Goal: Use online tool/utility: Use online tool/utility

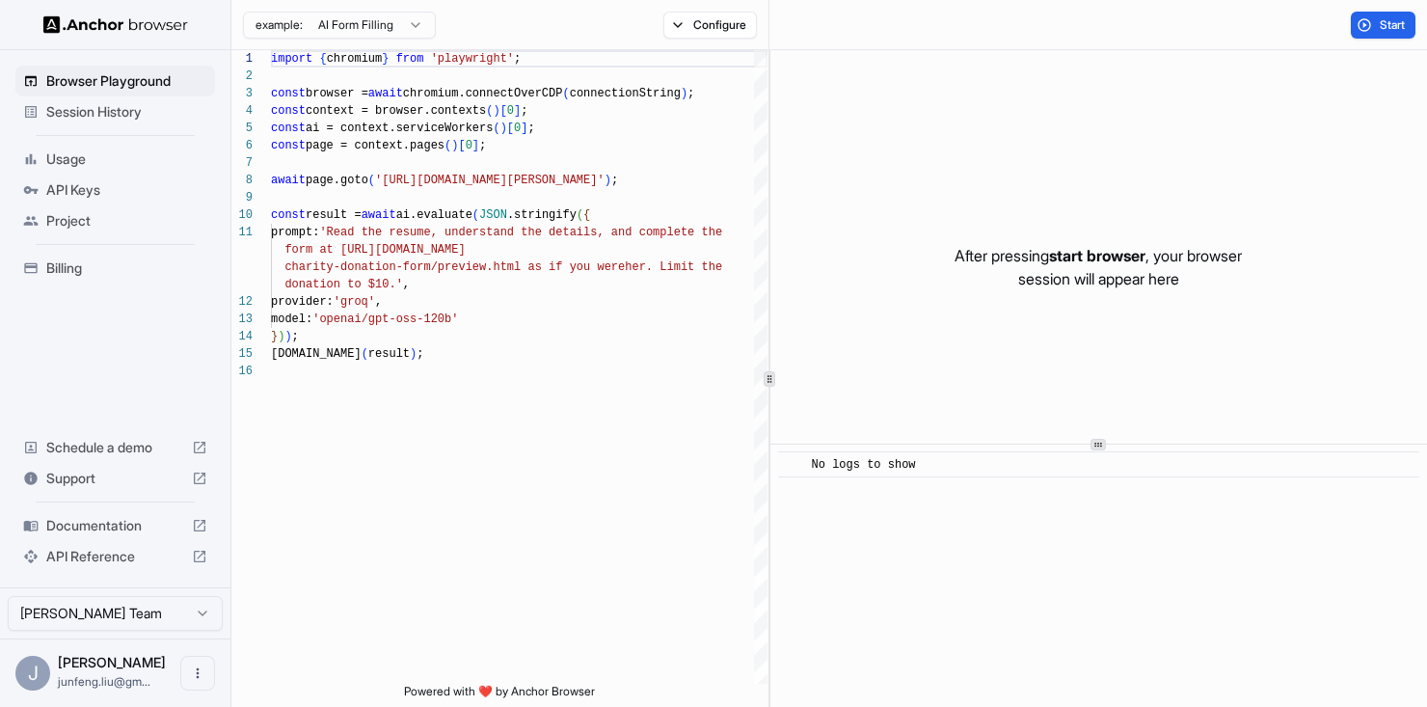
scroll to position [1, 0]
click at [1381, 23] on span "Start" at bounding box center [1393, 24] width 27 height 15
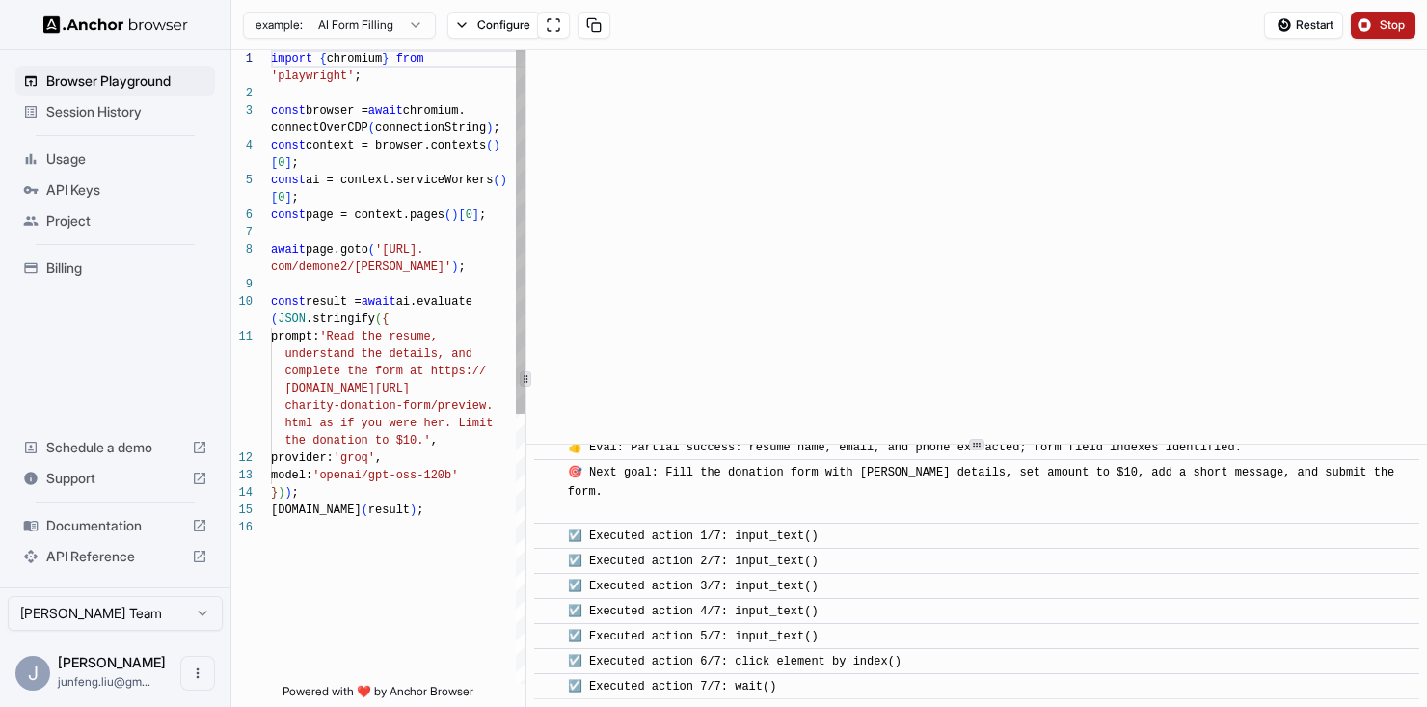
scroll to position [632, 0]
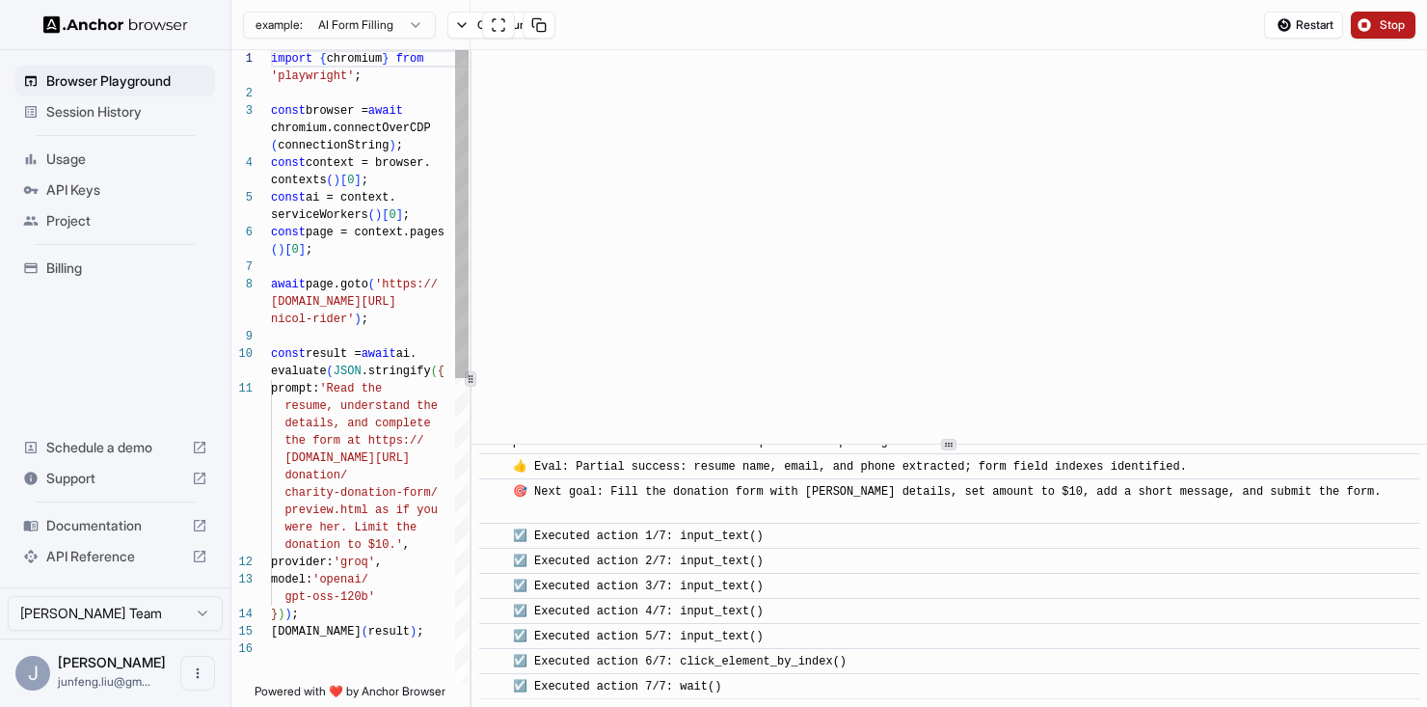
click at [467, 453] on div "1 2 3 4 5 6 7 8 9 10 11 12 13 14 15 16 import { chromium } from 'playwright' ; …" at bounding box center [828, 378] width 1195 height 657
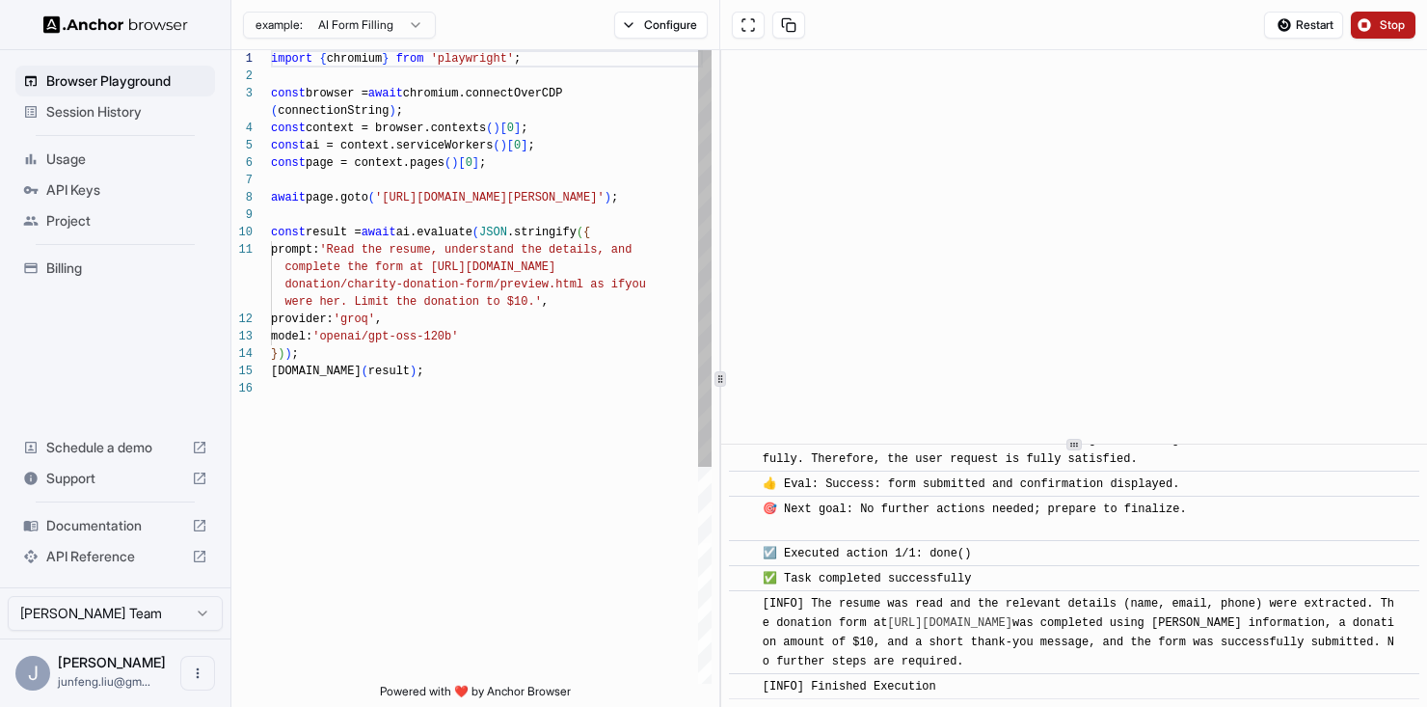
scroll to position [1136, 0]
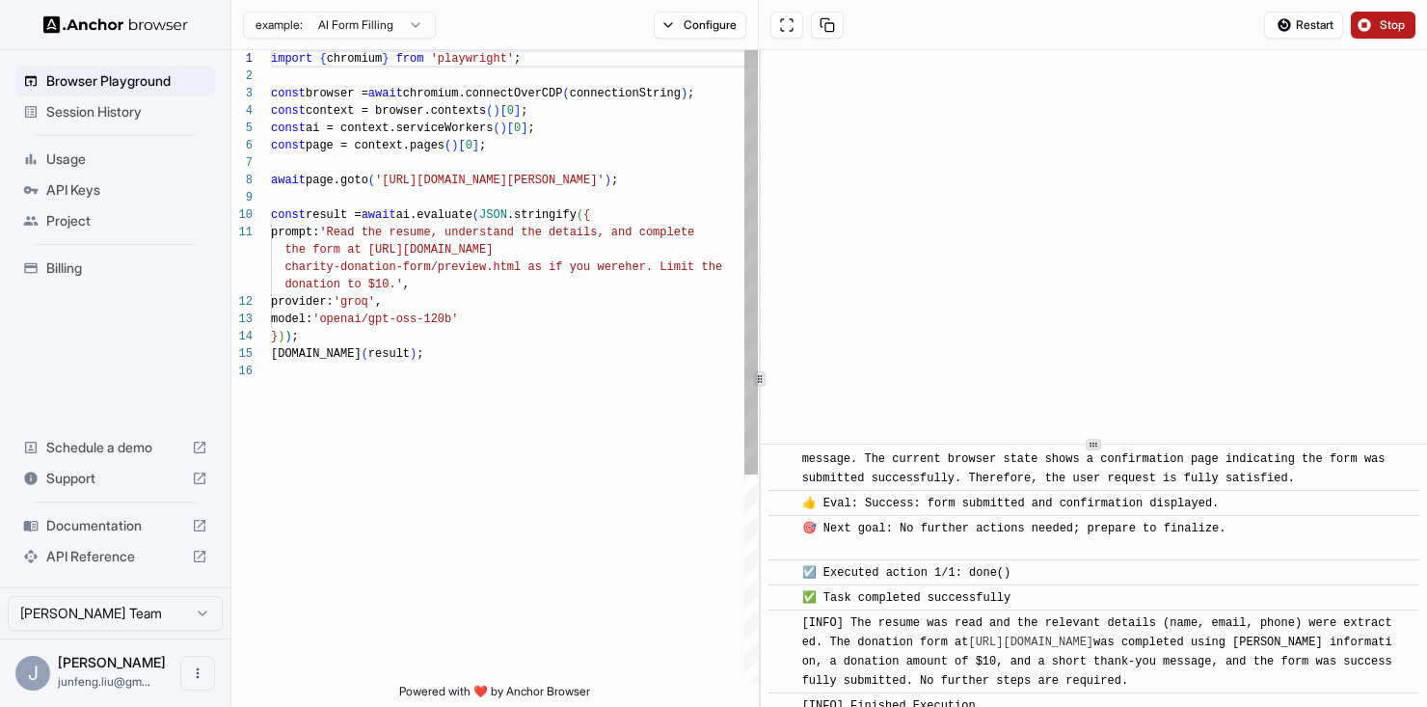
click at [760, 314] on div at bounding box center [760, 378] width 1 height 657
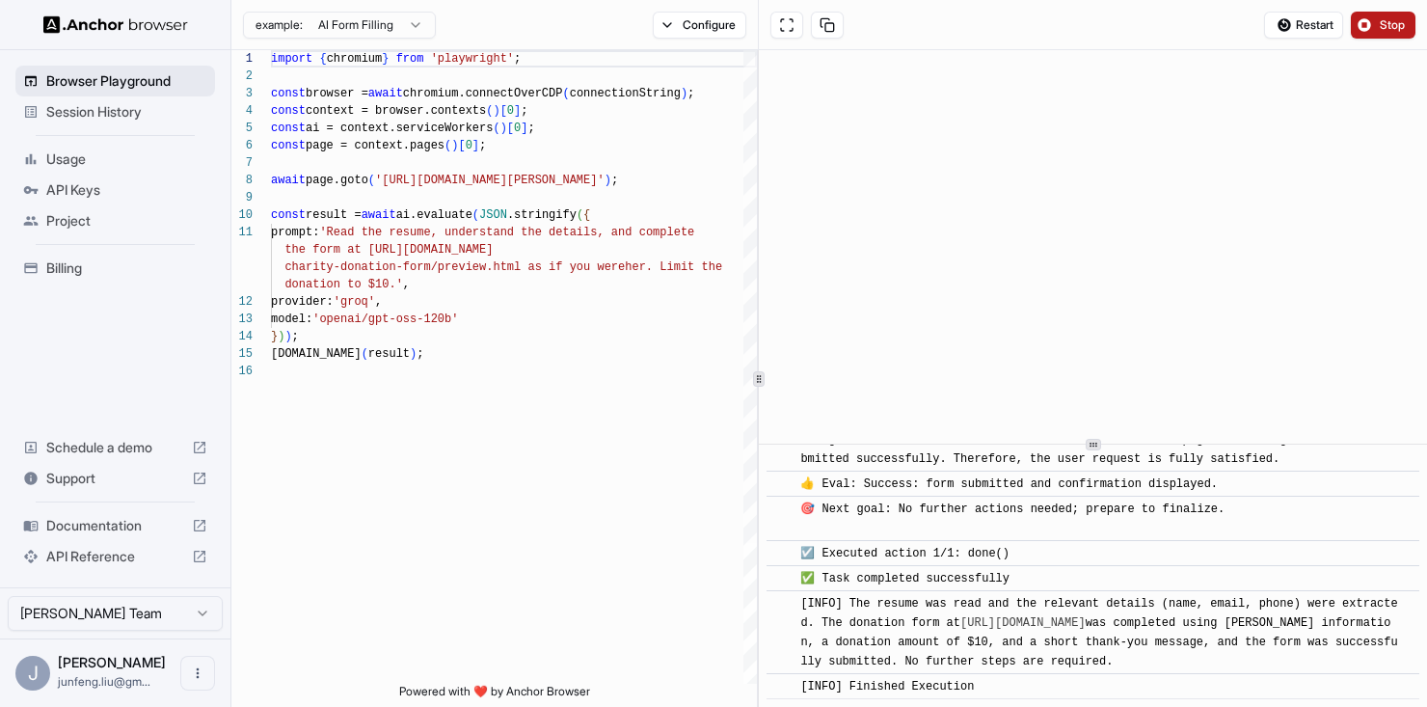
click at [107, 78] on span "Browser Playground" at bounding box center [126, 80] width 161 height 19
click at [354, 26] on html "Browser Playground Session History Usage API Keys Project Billing Schedule a de…" at bounding box center [713, 353] width 1427 height 707
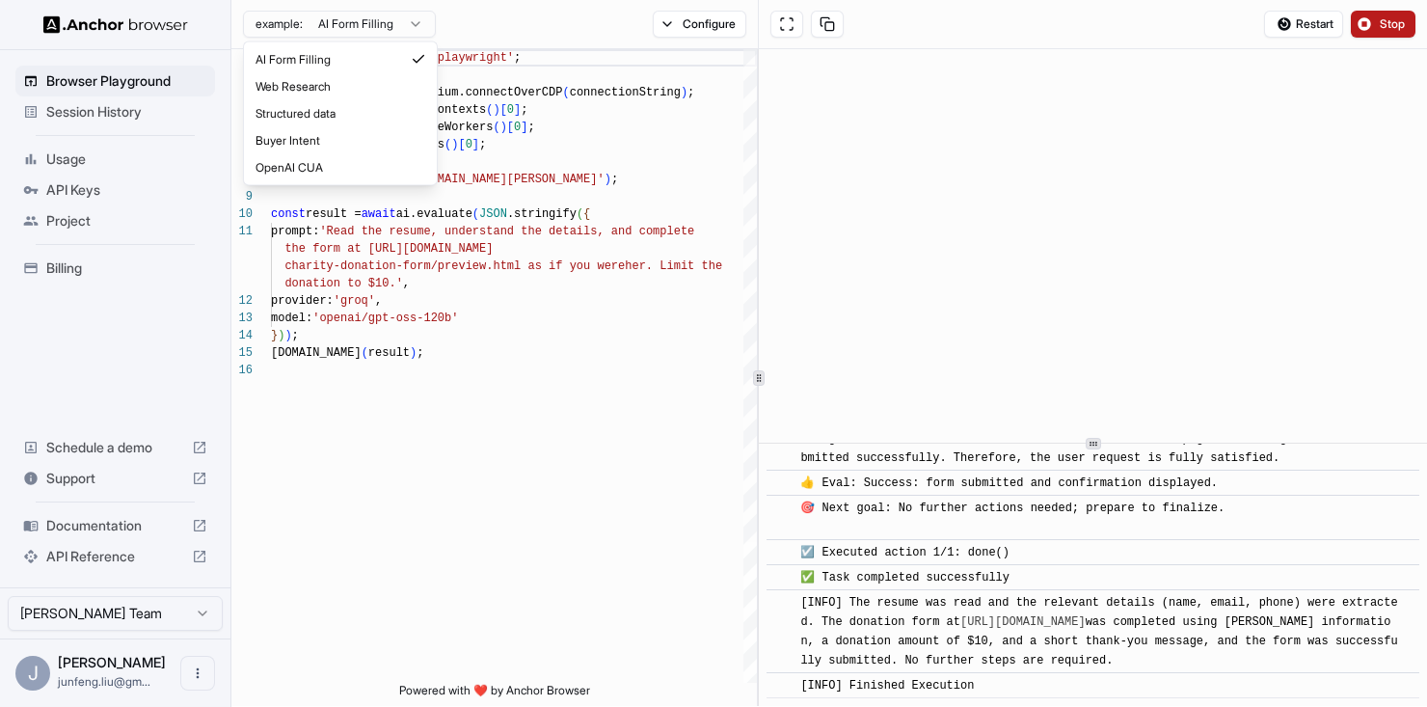
type textarea "**********"
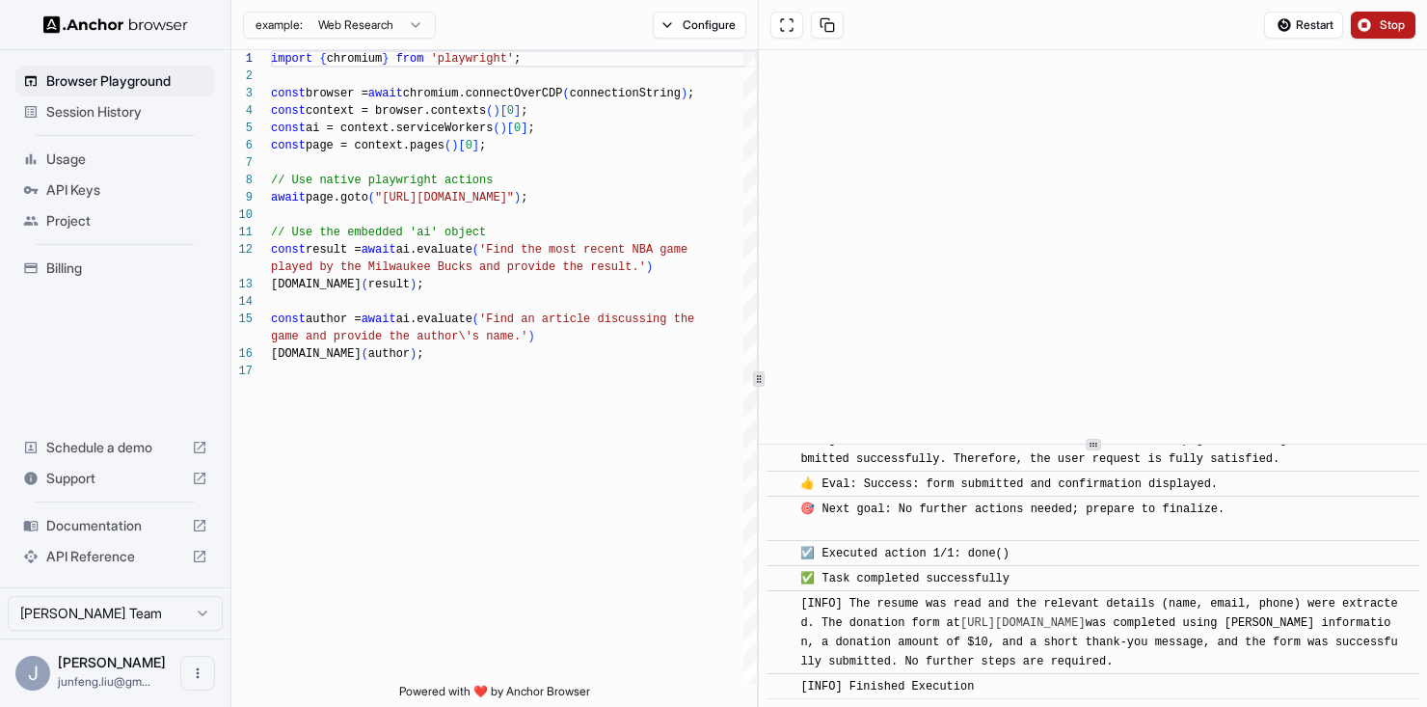
click at [1389, 21] on span "Stop" at bounding box center [1393, 24] width 27 height 15
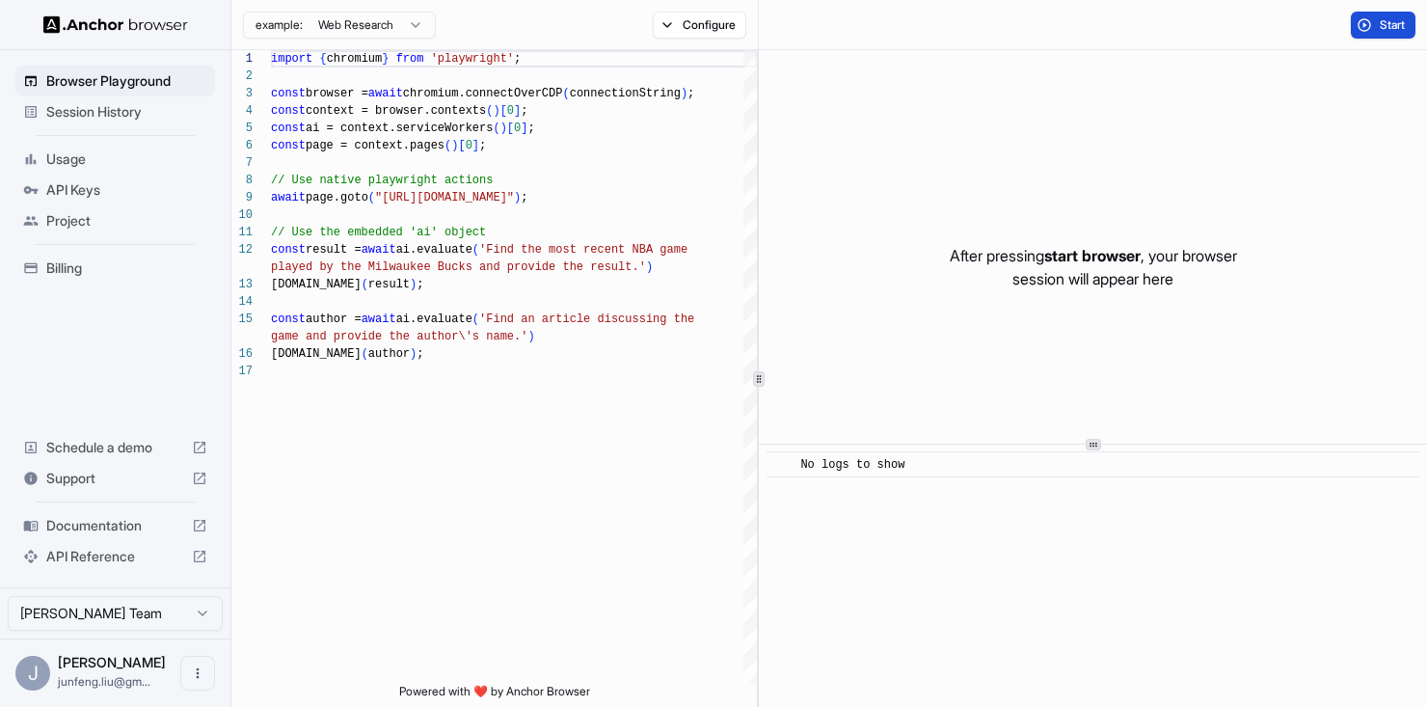
click at [1385, 21] on span "Start" at bounding box center [1393, 24] width 27 height 15
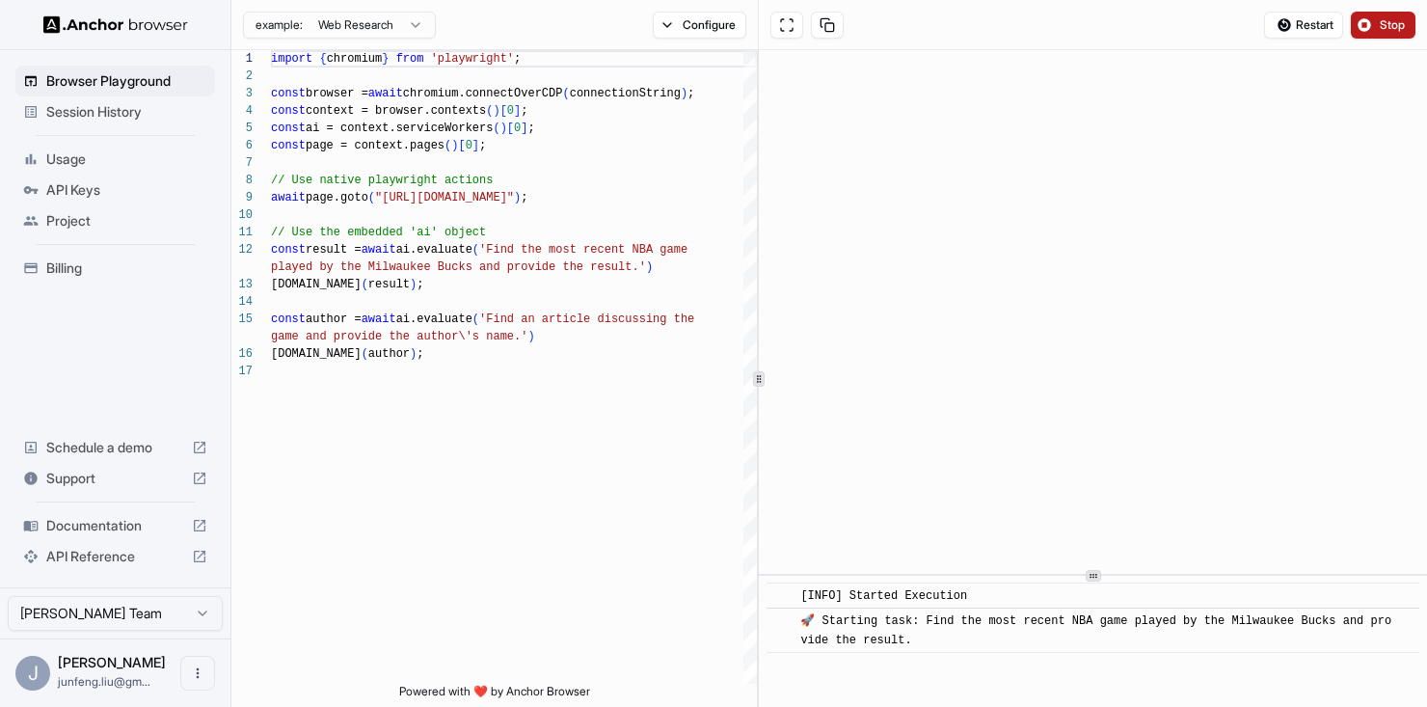
click at [1029, 597] on div "​ [INFO] Started Execution ​ 🚀 Starting task: Find the most recent NBA game pla…" at bounding box center [1093, 378] width 668 height 657
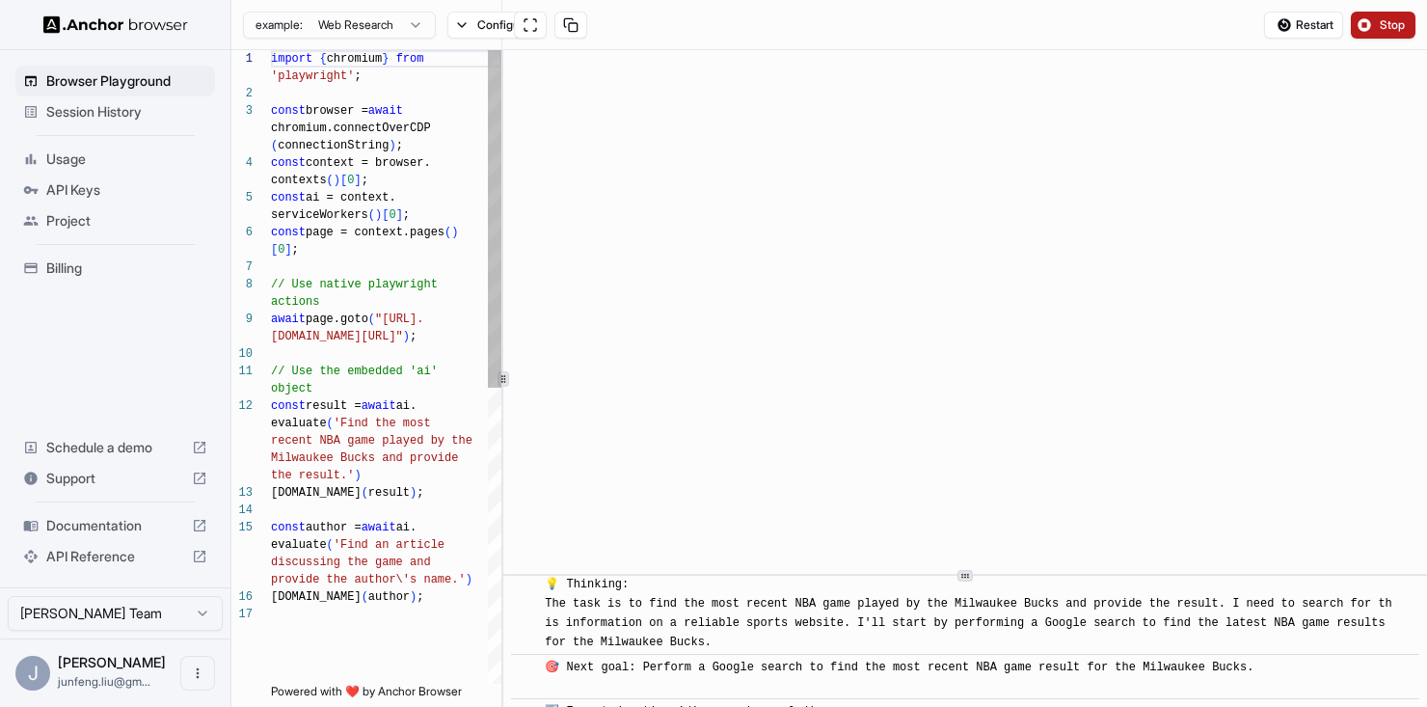
click at [502, 419] on div at bounding box center [502, 378] width 1 height 657
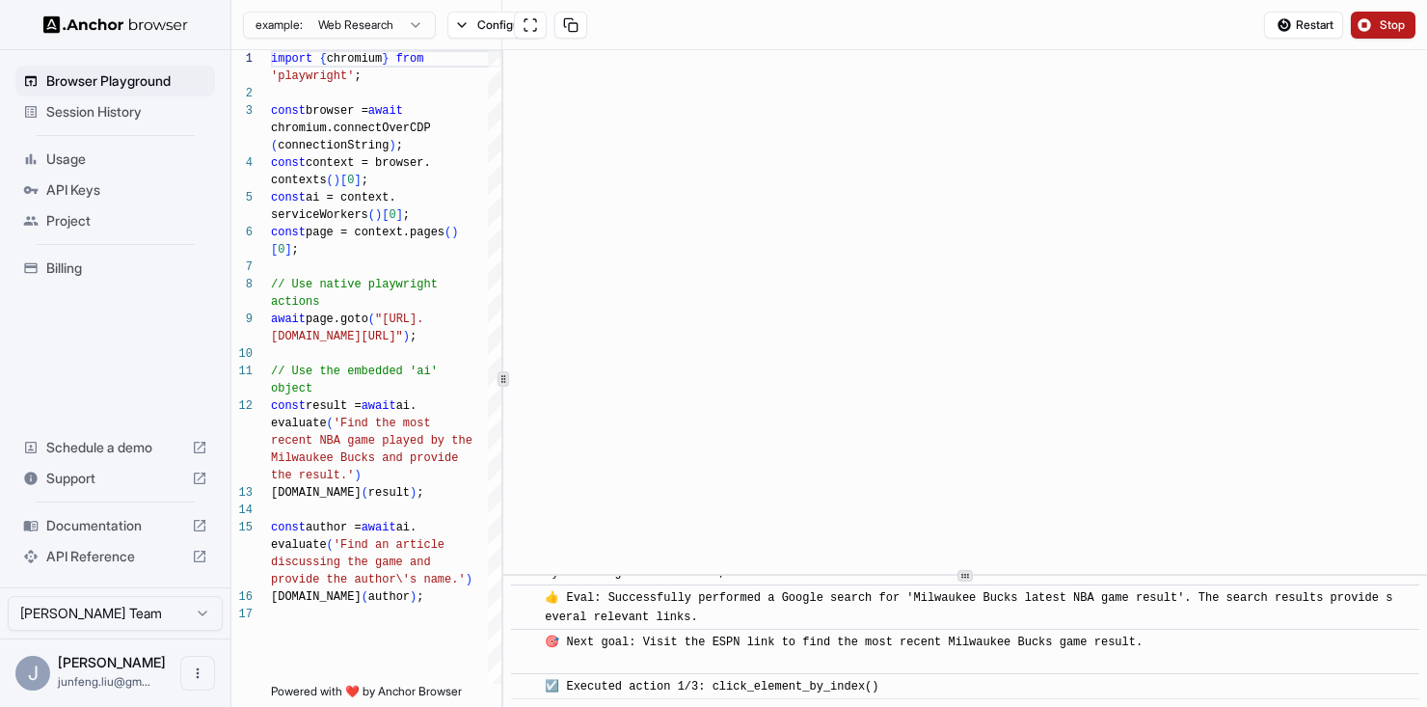
scroll to position [308, 0]
